Goal: Information Seeking & Learning: Compare options

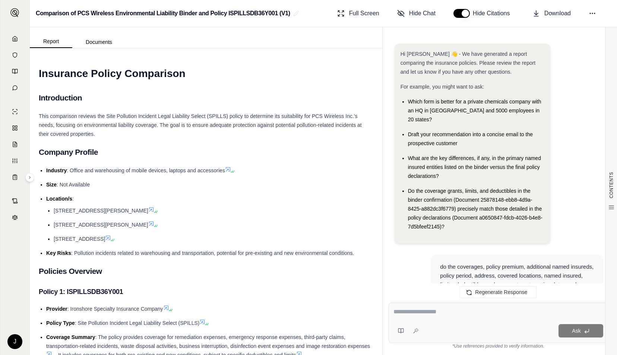
scroll to position [2045, 0]
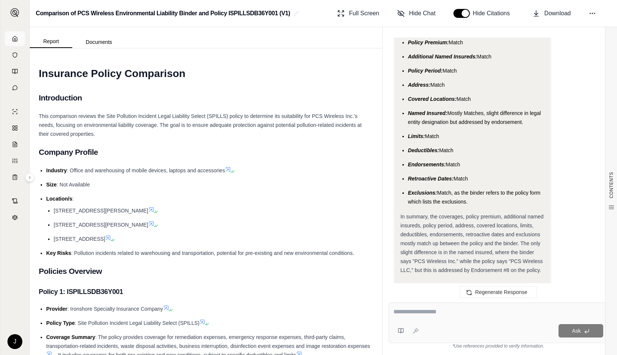
click at [12, 35] on link at bounding box center [15, 38] width 20 height 15
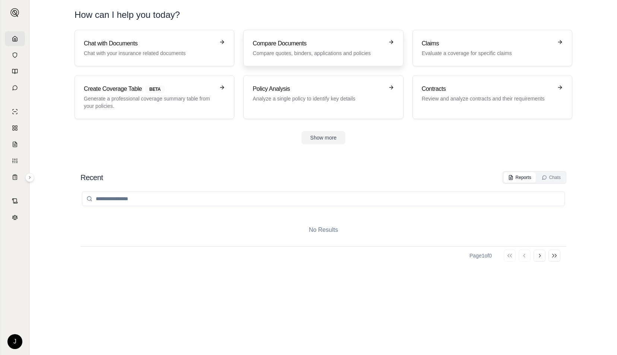
click at [289, 53] on p "Compare quotes, binders, applications and policies" at bounding box center [318, 53] width 131 height 7
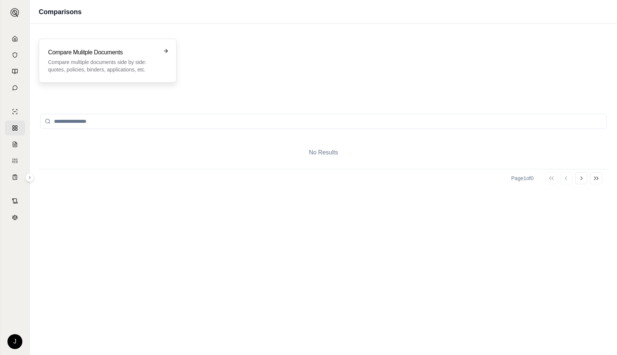
click at [130, 57] on div "Compare Mulitple Documents Compare multiple documents side by side: quotes, pol…" at bounding box center [102, 60] width 109 height 25
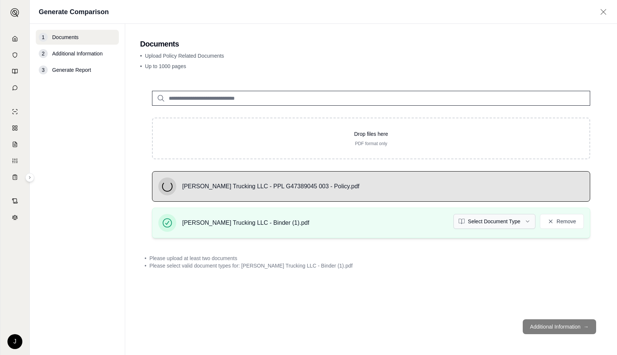
click at [495, 220] on html "J Generate Comparison 1 Documents 2 Additional Information 3 Generate Report Do…" at bounding box center [308, 177] width 617 height 355
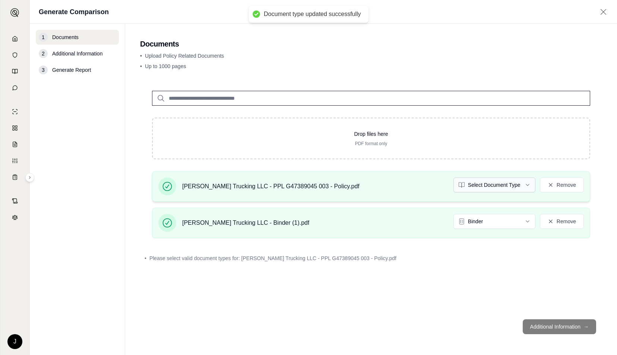
click at [497, 189] on html "Document type updated successfully J Generate Comparison 1 Documents 2 Addition…" at bounding box center [308, 177] width 617 height 355
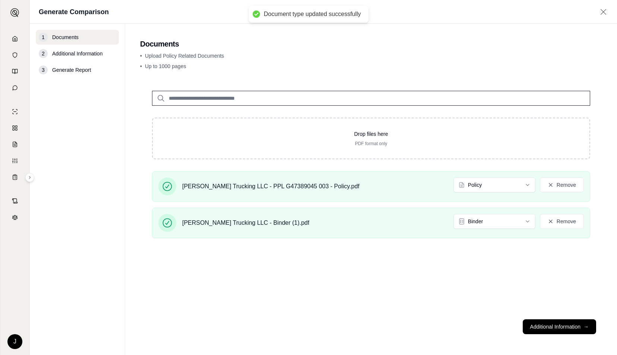
click at [547, 324] on button "Additional Information →" at bounding box center [559, 327] width 73 height 15
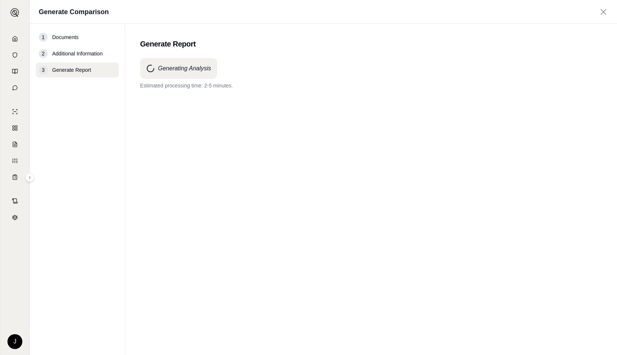
click at [316, 70] on div "Generating Analysis Estimated processing time: 2-5 minutes." at bounding box center [371, 73] width 462 height 31
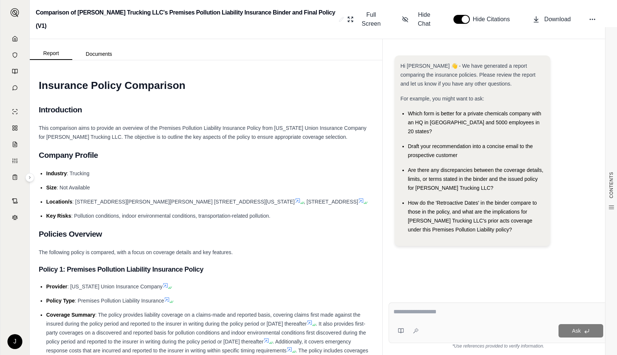
click at [448, 311] on textarea at bounding box center [498, 312] width 210 height 9
paste textarea "**********"
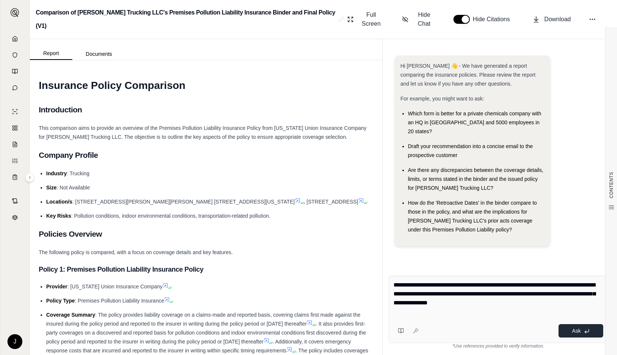
type textarea "**********"
click at [584, 330] on icon at bounding box center [587, 332] width 6 height 6
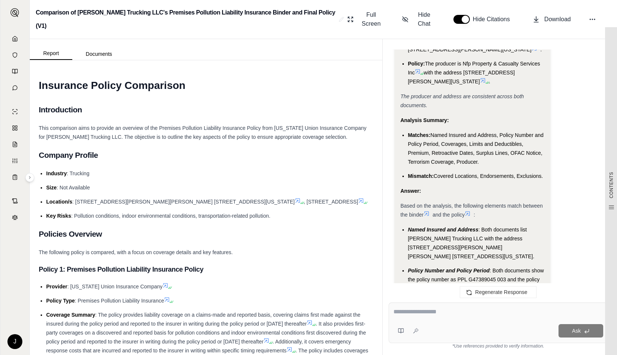
scroll to position [2583, 0]
